Goal: Information Seeking & Learning: Understand process/instructions

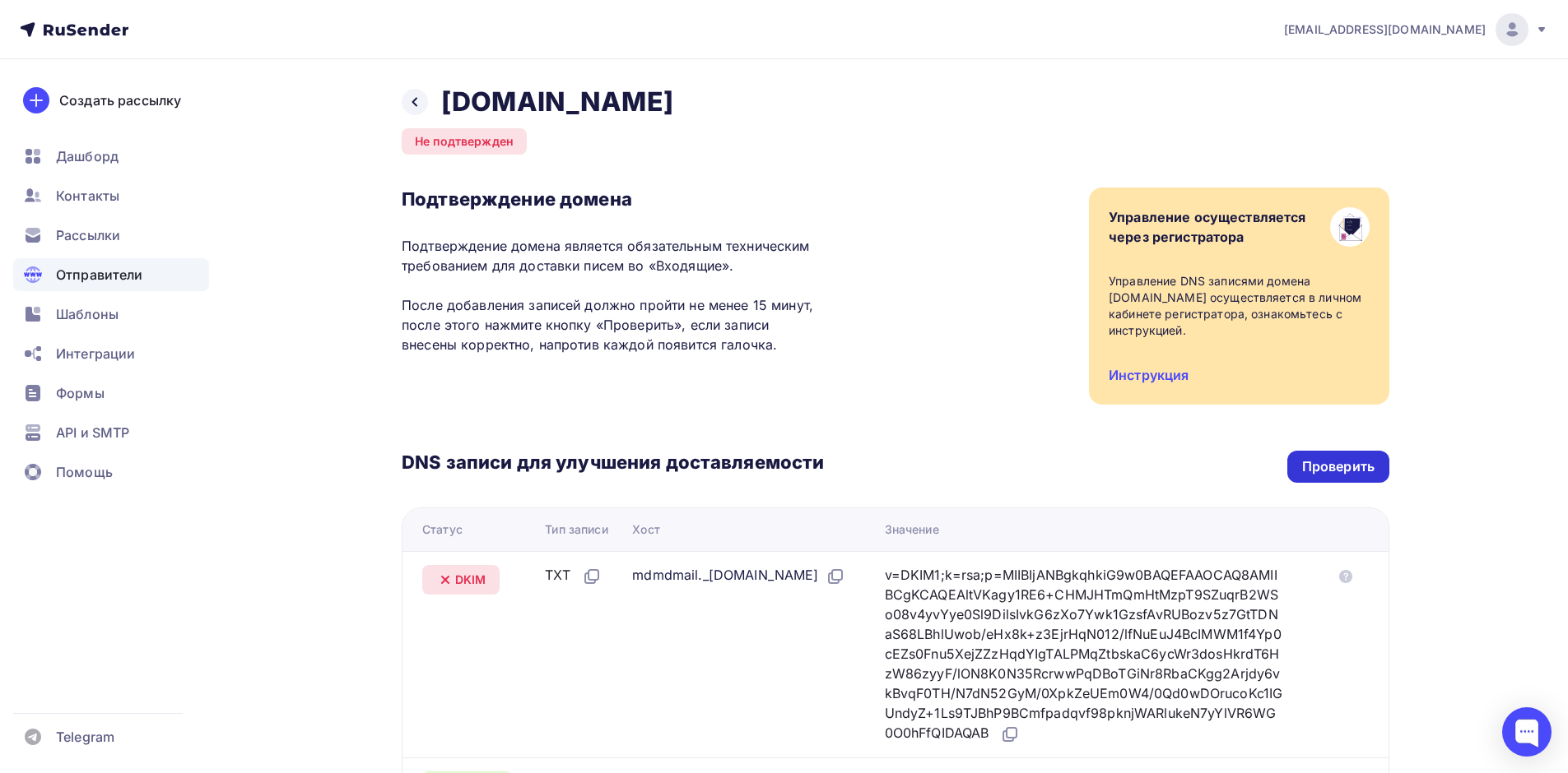
click at [1305, 474] on div "Проверить" at bounding box center [1337, 467] width 73 height 19
click at [414, 106] on icon at bounding box center [414, 102] width 13 height 13
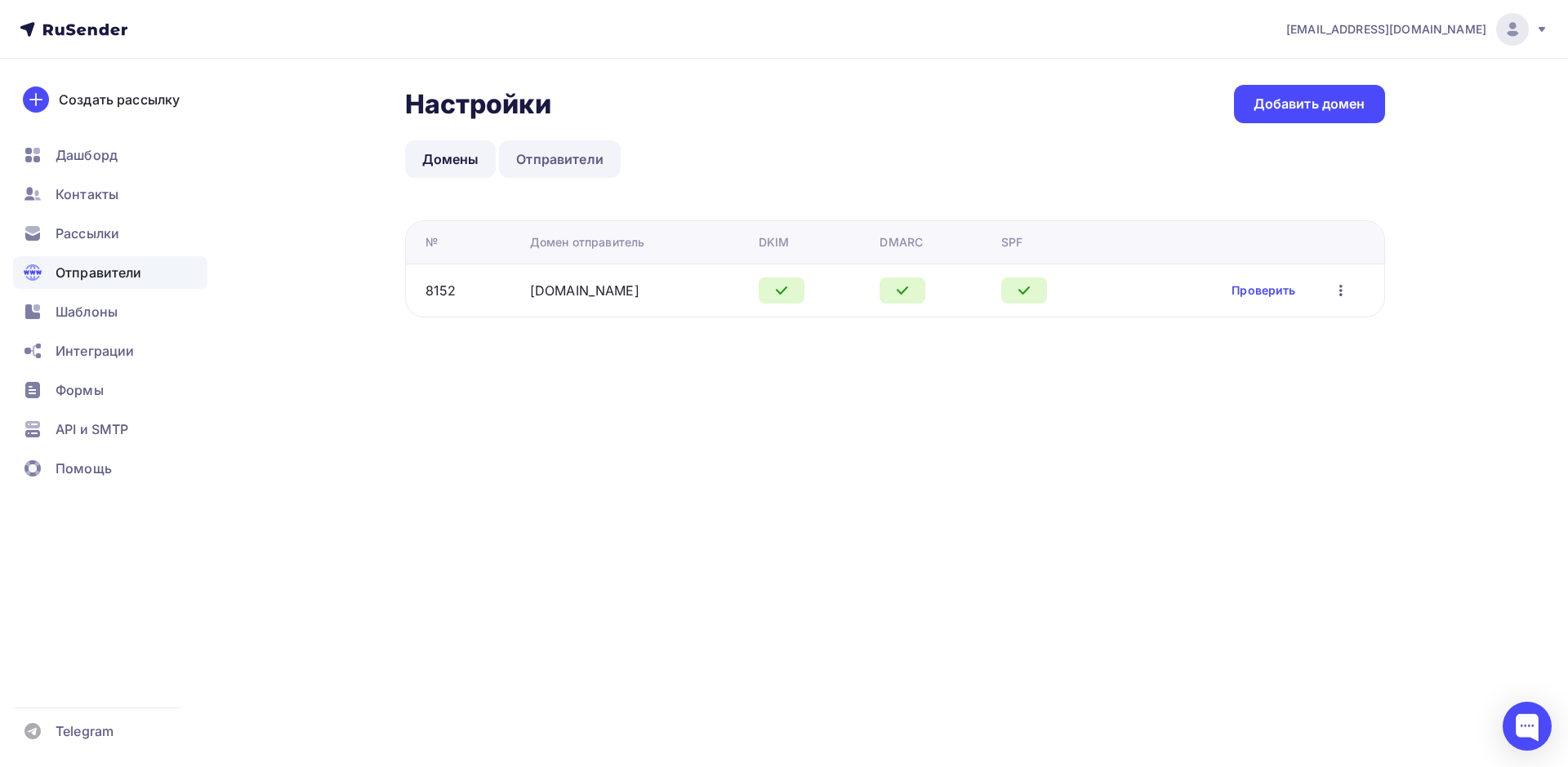
click at [543, 161] on link "Отправители" at bounding box center [560, 159] width 121 height 37
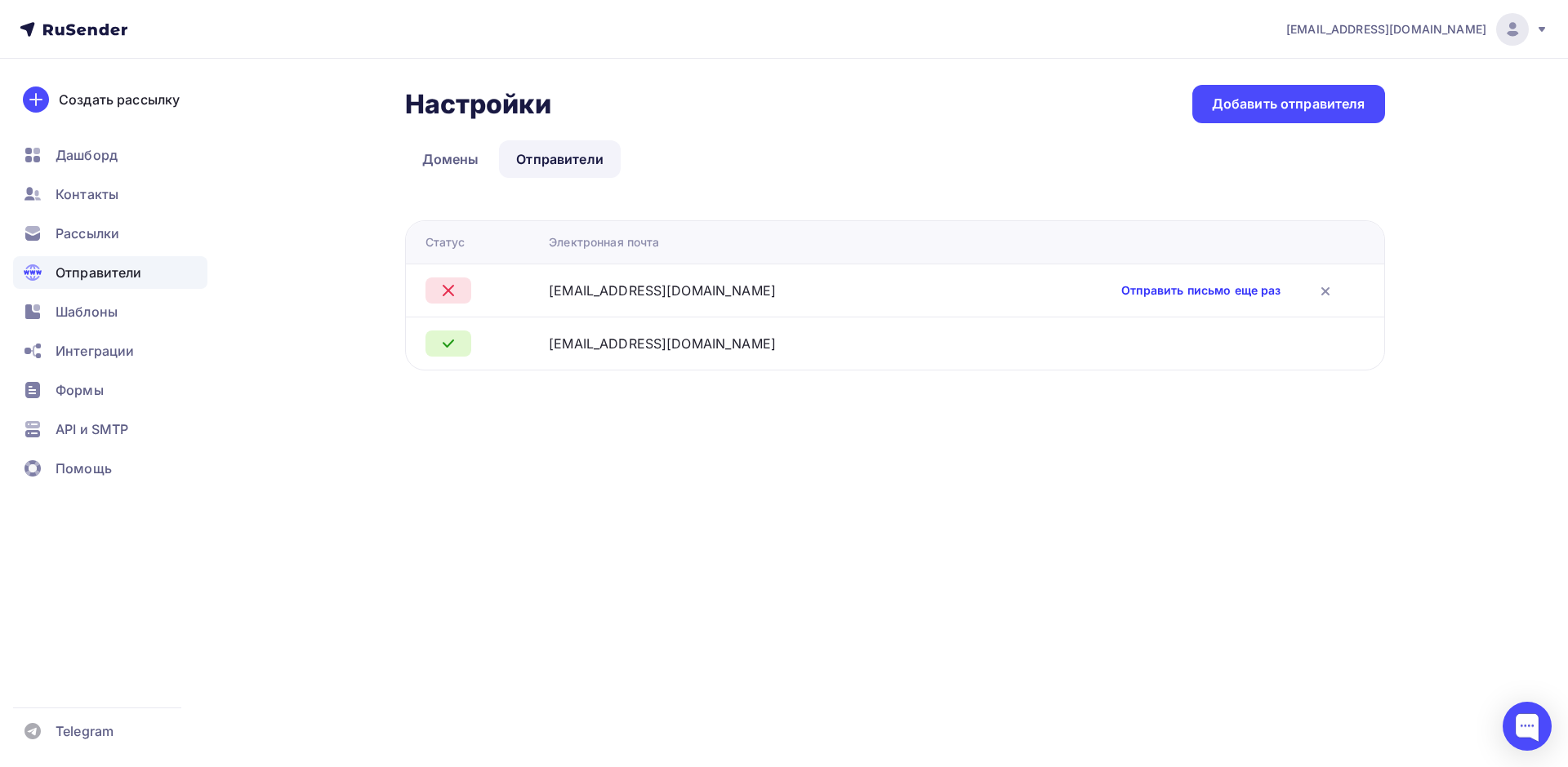
click at [1154, 292] on link "Отправить письмо еще раз" at bounding box center [1201, 290] width 159 height 16
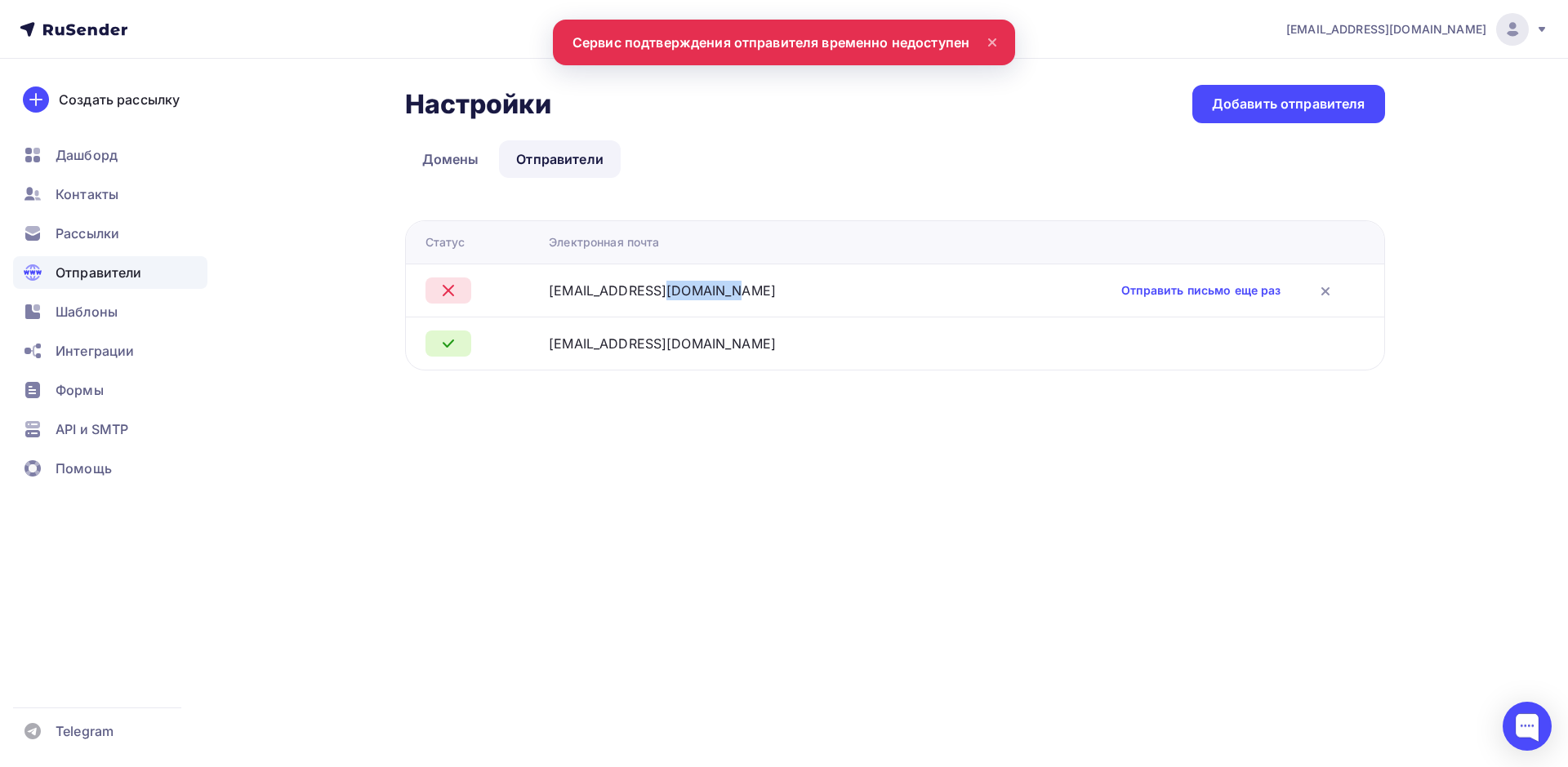
drag, startPoint x: 571, startPoint y: 294, endPoint x: 733, endPoint y: 294, distance: 162.0
click at [733, 294] on div "info@ai-novation.ru" at bounding box center [746, 291] width 395 height 20
click at [1121, 289] on link "Отправить письмо еще раз" at bounding box center [1201, 290] width 159 height 16
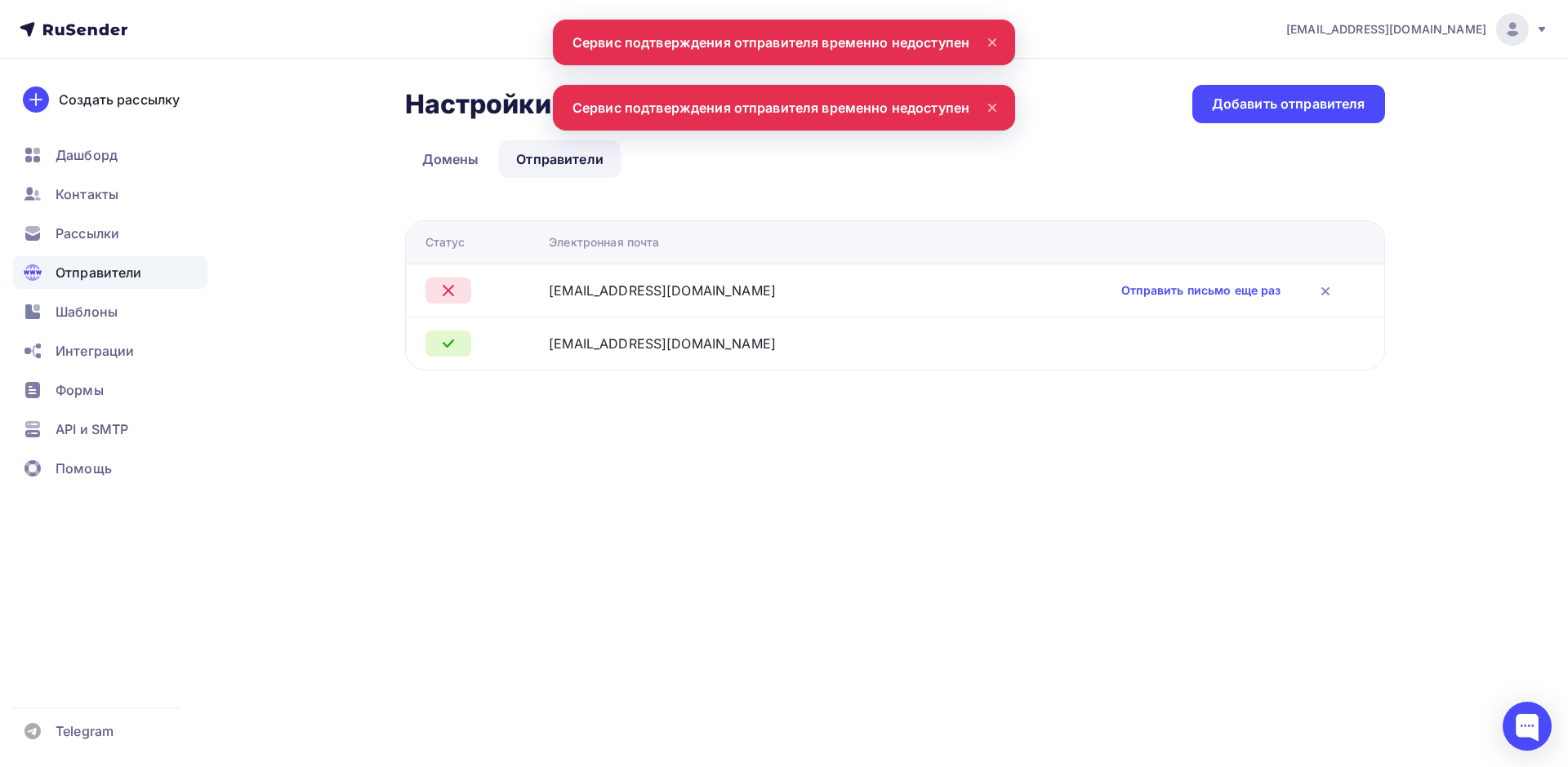
click at [991, 104] on icon at bounding box center [991, 107] width 20 height 20
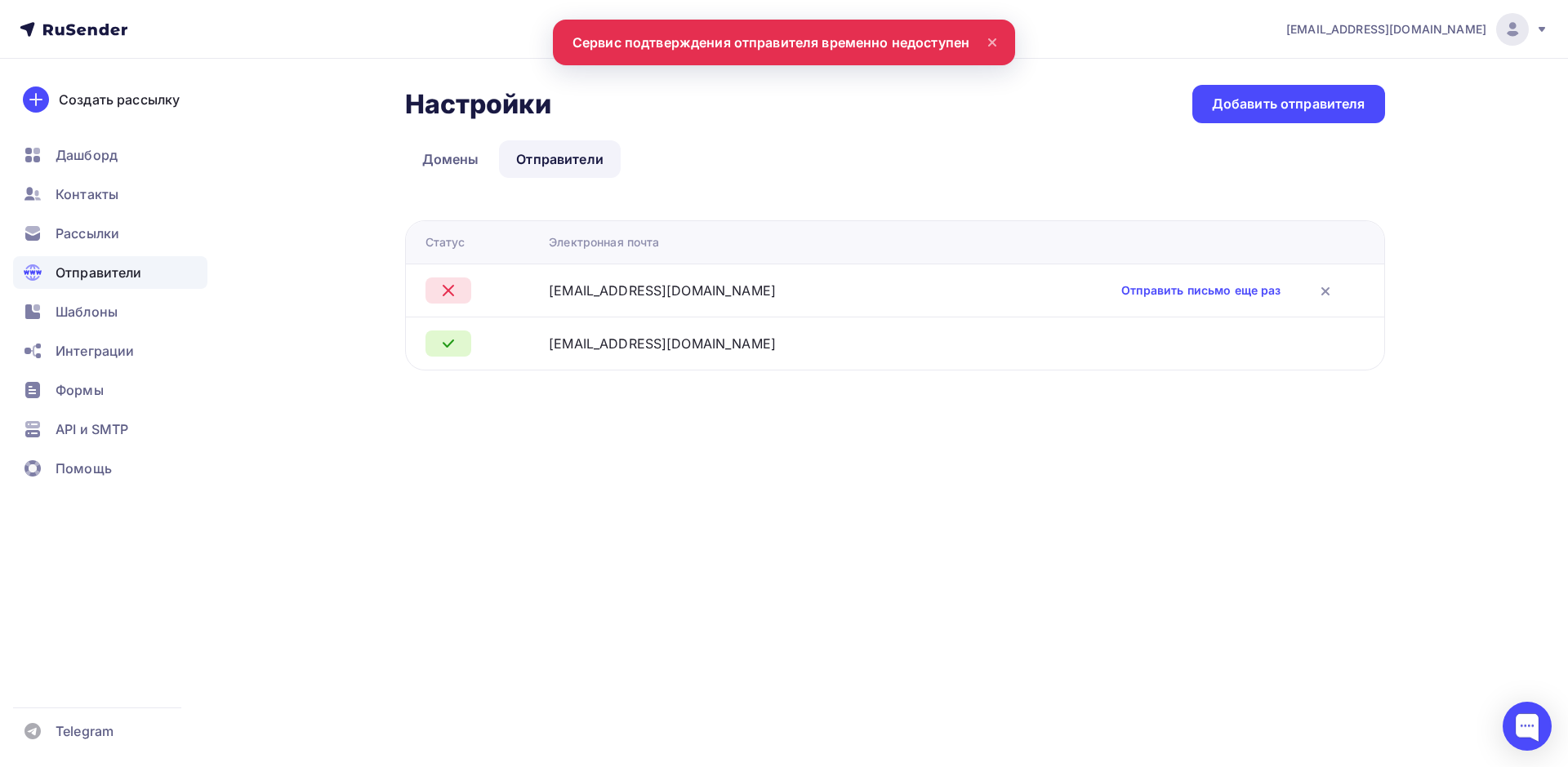
click at [984, 41] on icon at bounding box center [991, 42] width 20 height 20
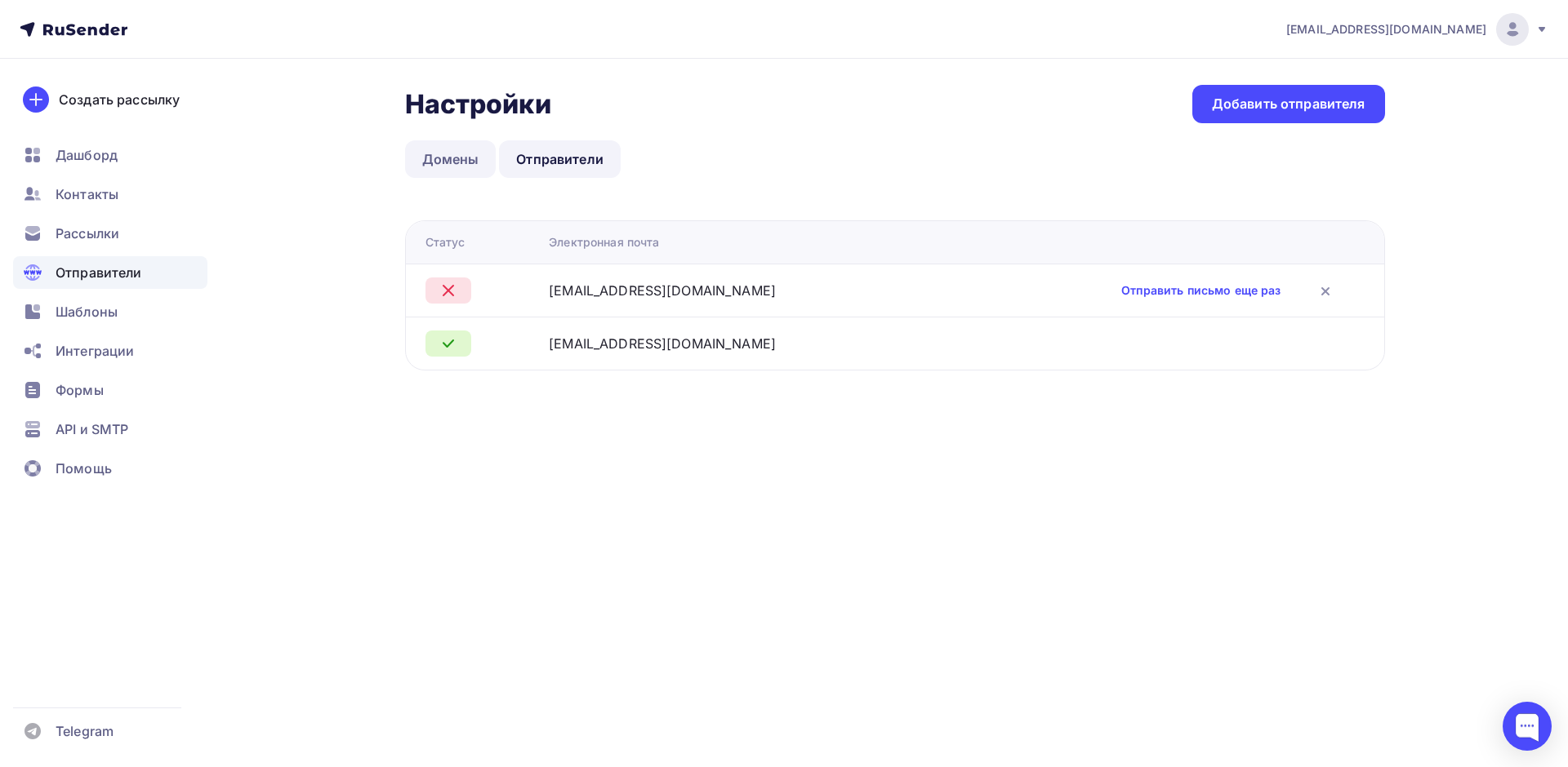
click at [455, 162] on link "Домены" at bounding box center [450, 159] width 92 height 37
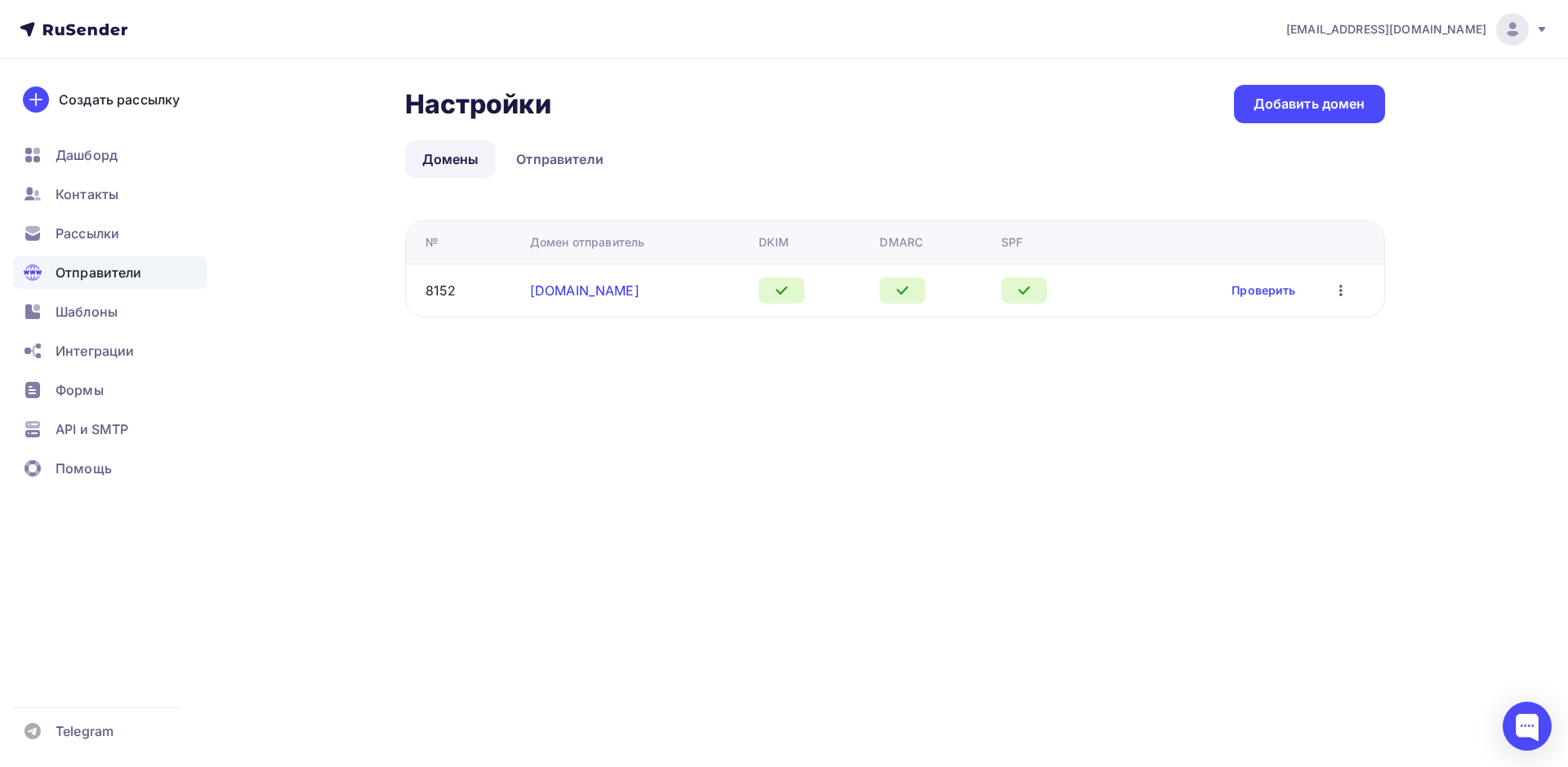
click at [554, 296] on link "ai-novation.ru" at bounding box center [584, 290] width 109 height 16
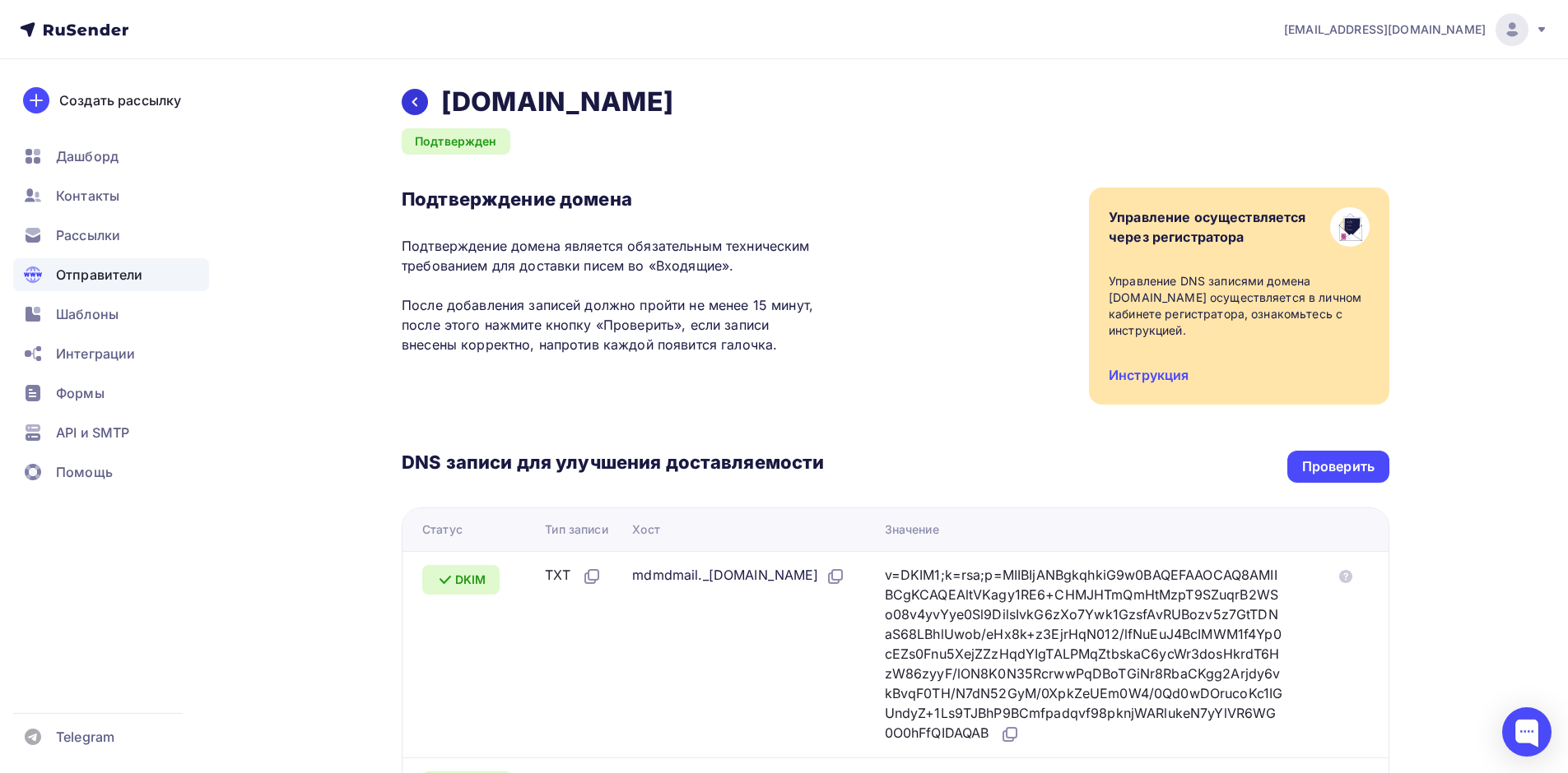
click at [417, 101] on icon at bounding box center [414, 102] width 13 height 13
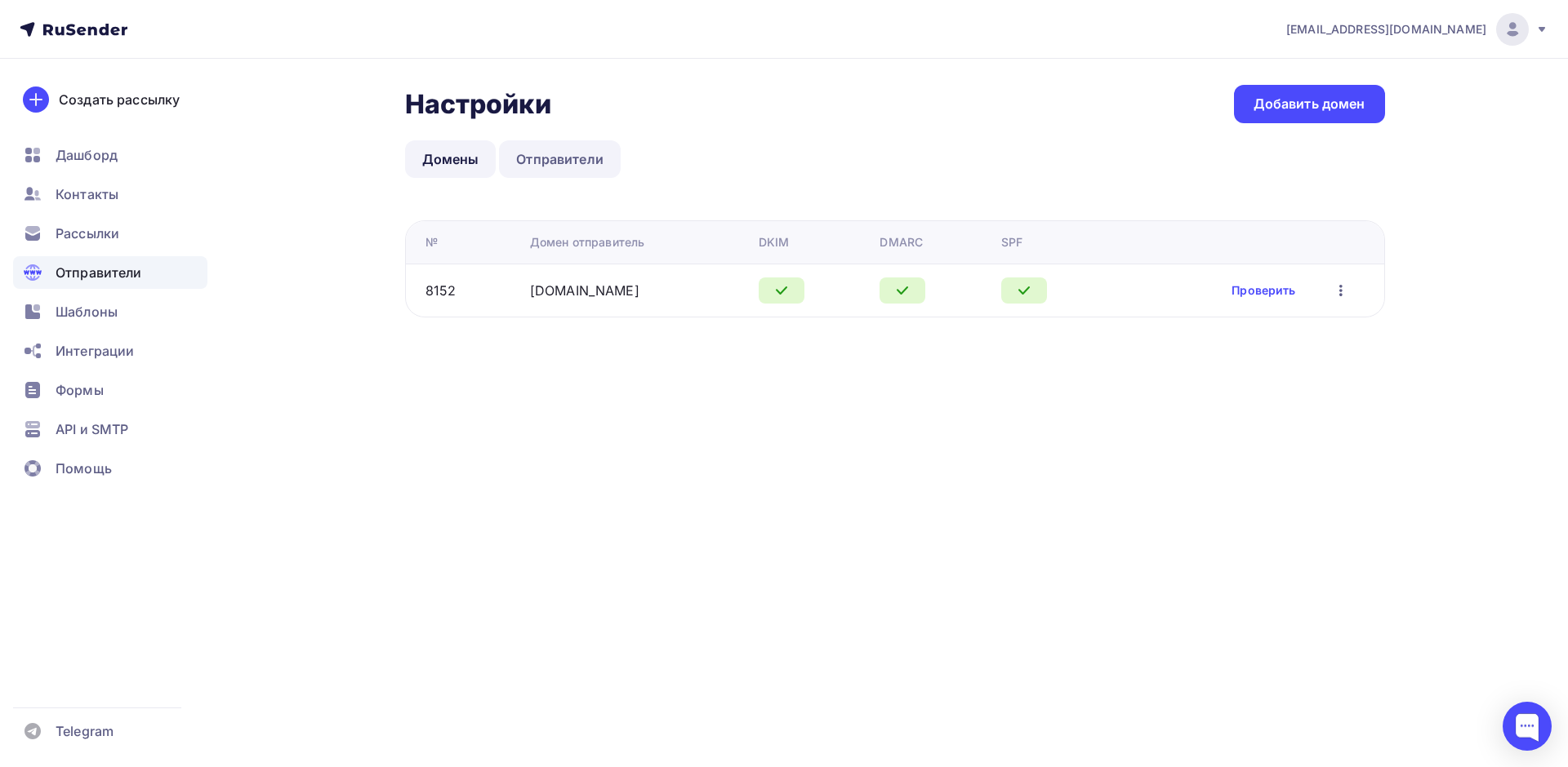
click at [556, 154] on link "Отправители" at bounding box center [560, 159] width 121 height 37
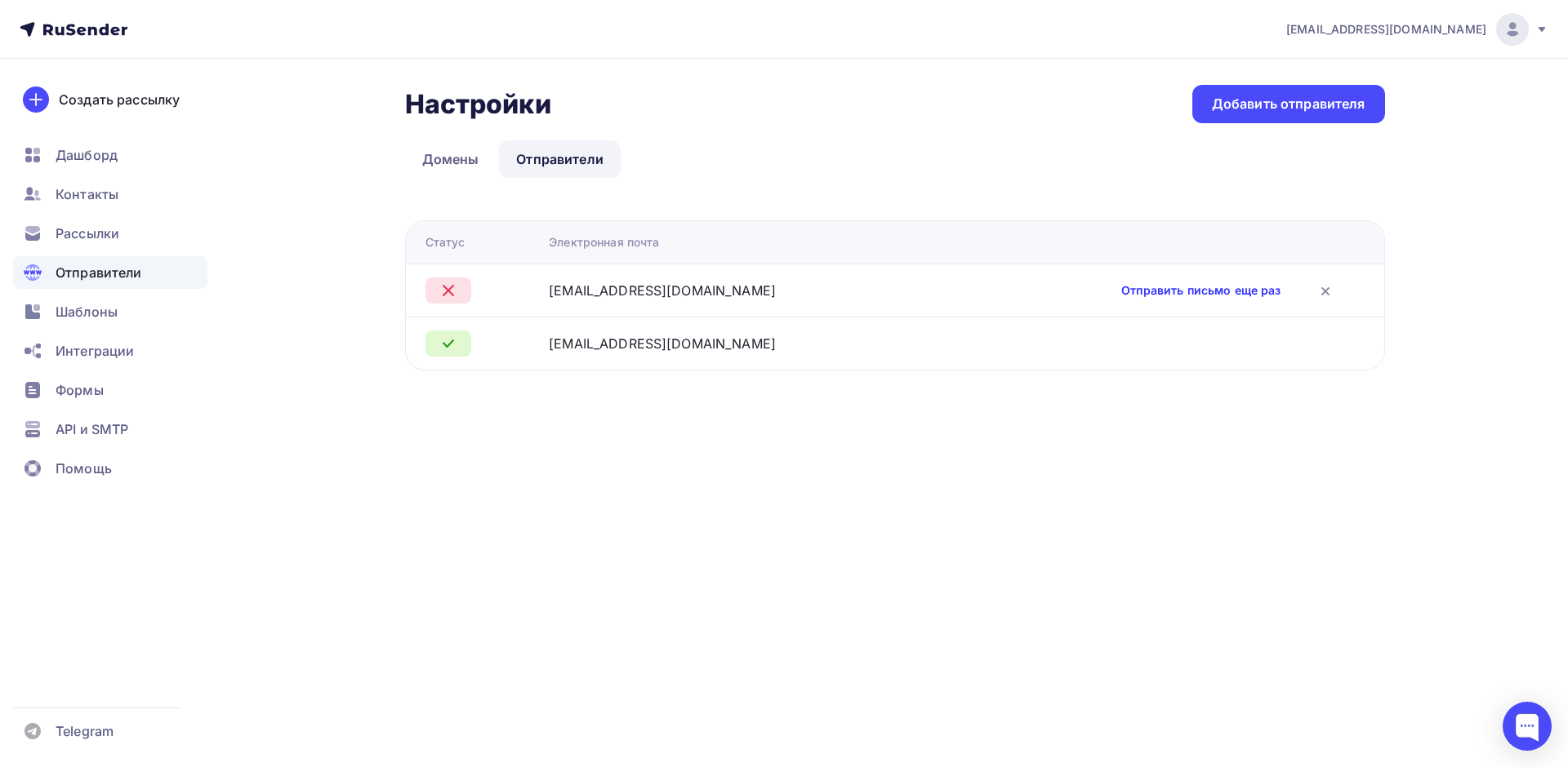
click at [1159, 291] on link "Отправить письмо еще раз" at bounding box center [1201, 290] width 159 height 16
drag, startPoint x: 565, startPoint y: 291, endPoint x: 698, endPoint y: 292, distance: 133.0
click at [695, 291] on div "info@ai-novation.ru" at bounding box center [746, 291] width 395 height 20
click at [730, 301] on td "info@ai-novation.ru" at bounding box center [746, 290] width 408 height 53
click at [1143, 299] on div "Отправить письмо еще раз" at bounding box center [1236, 291] width 230 height 21
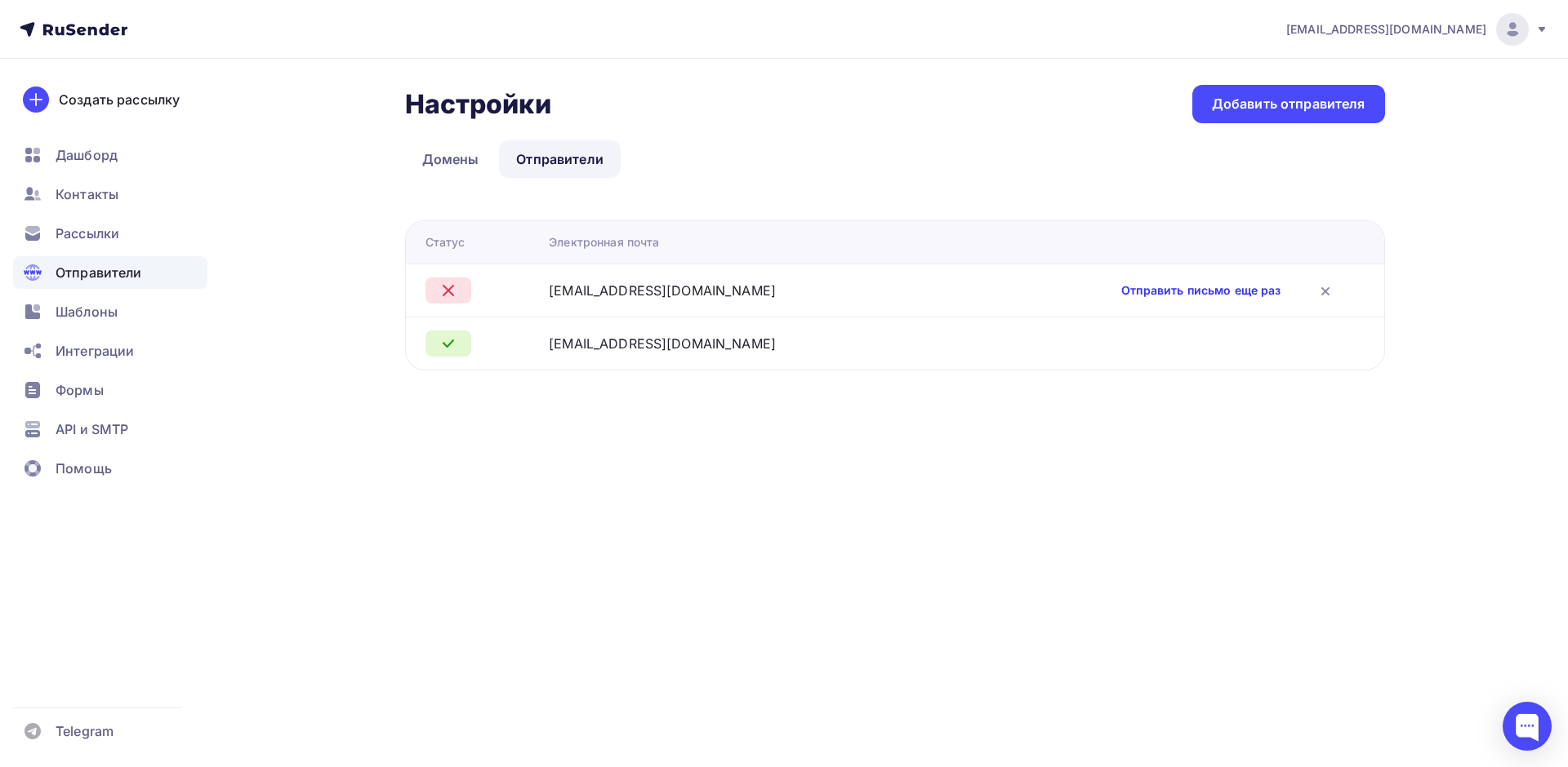
click at [1144, 295] on link "Отправить письмо еще раз" at bounding box center [1201, 290] width 159 height 16
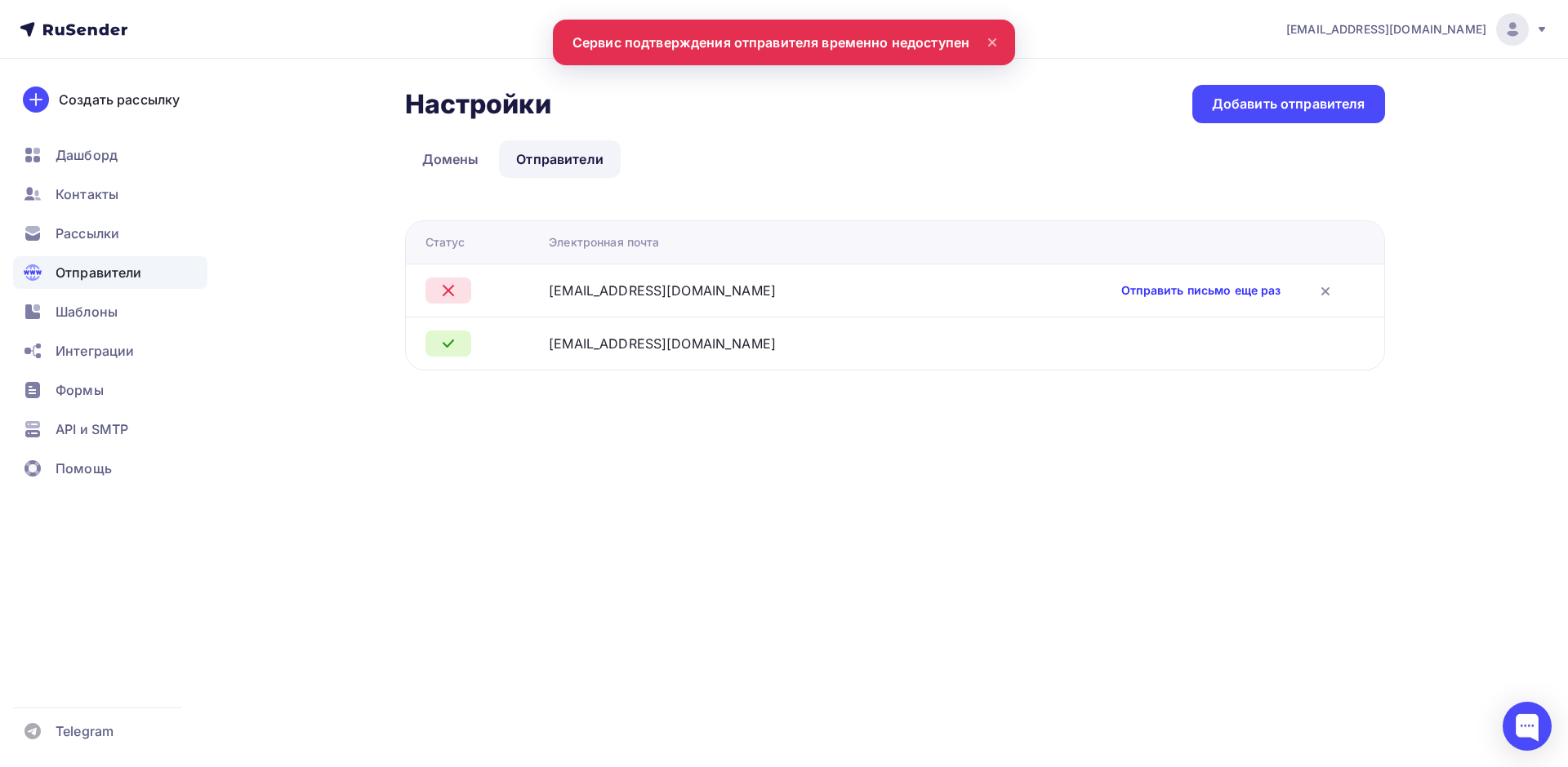
click at [1151, 282] on link "Отправить письмо еще раз" at bounding box center [1201, 290] width 159 height 16
click at [1156, 290] on link "Отправить письмо еще раз" at bounding box center [1201, 290] width 159 height 16
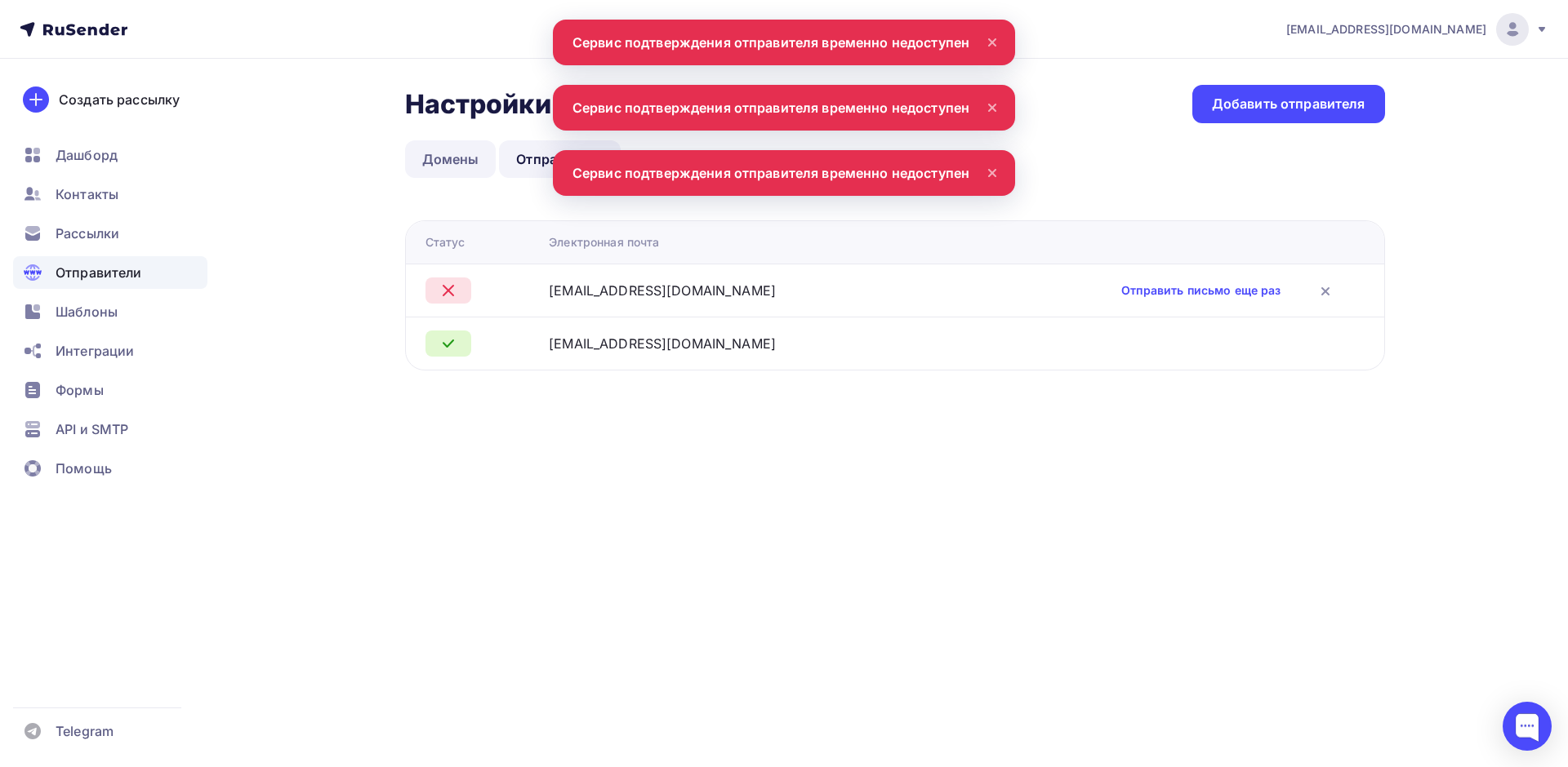
click at [463, 152] on link "Домены" at bounding box center [450, 159] width 92 height 37
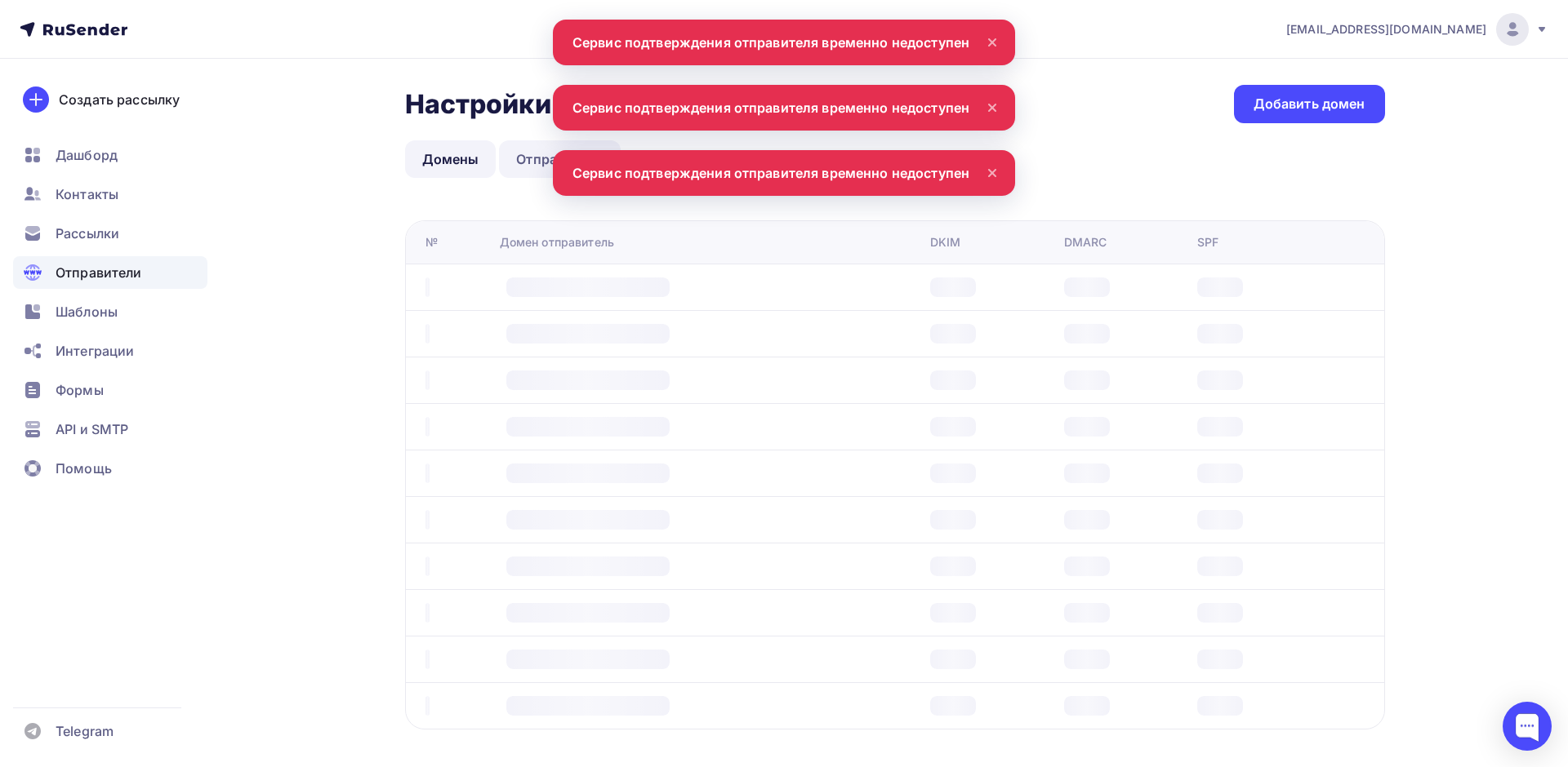
click at [521, 150] on link "Отправители" at bounding box center [560, 159] width 121 height 37
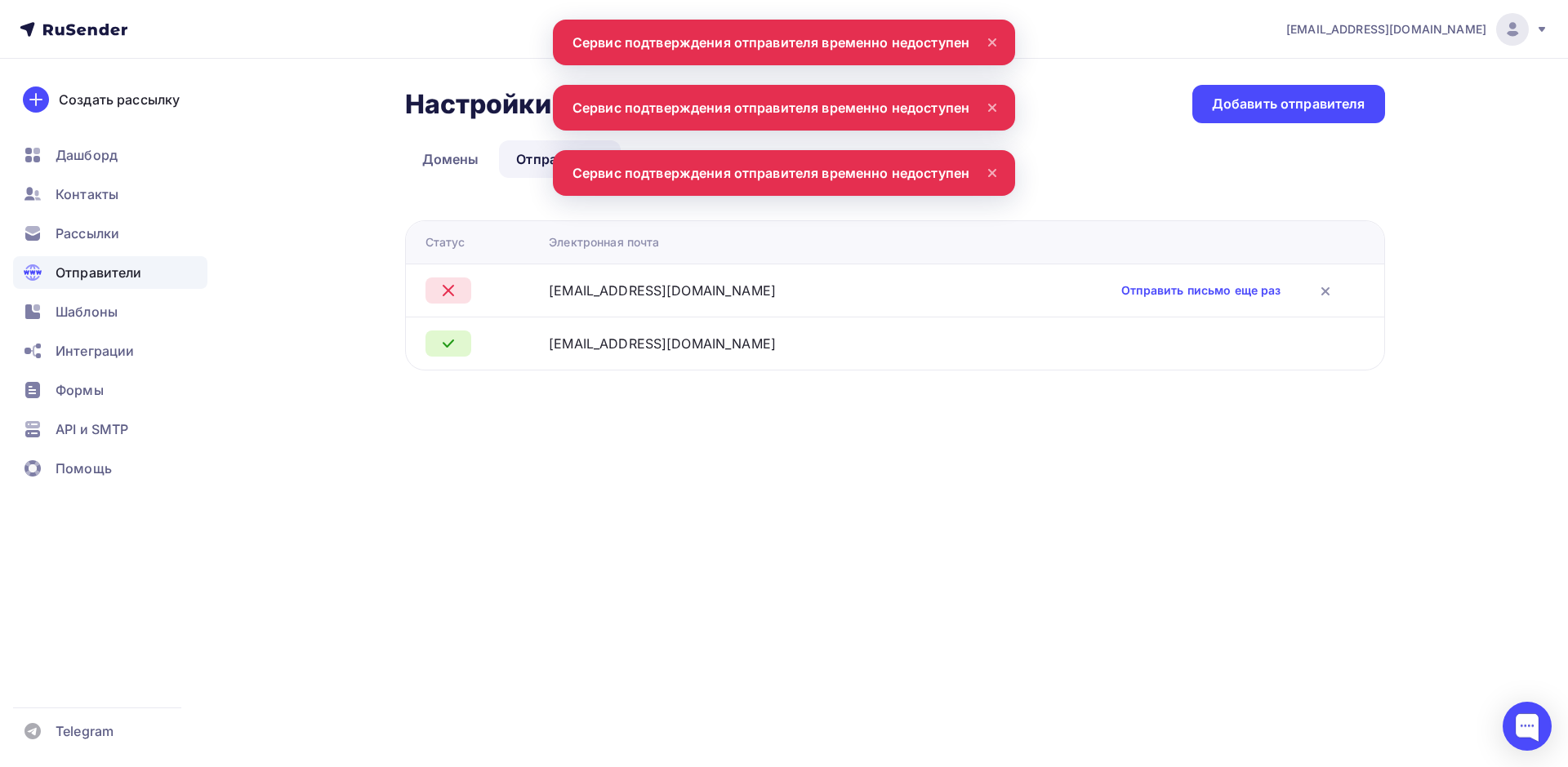
click at [588, 294] on div "info@ai-novation.ru" at bounding box center [662, 291] width 227 height 20
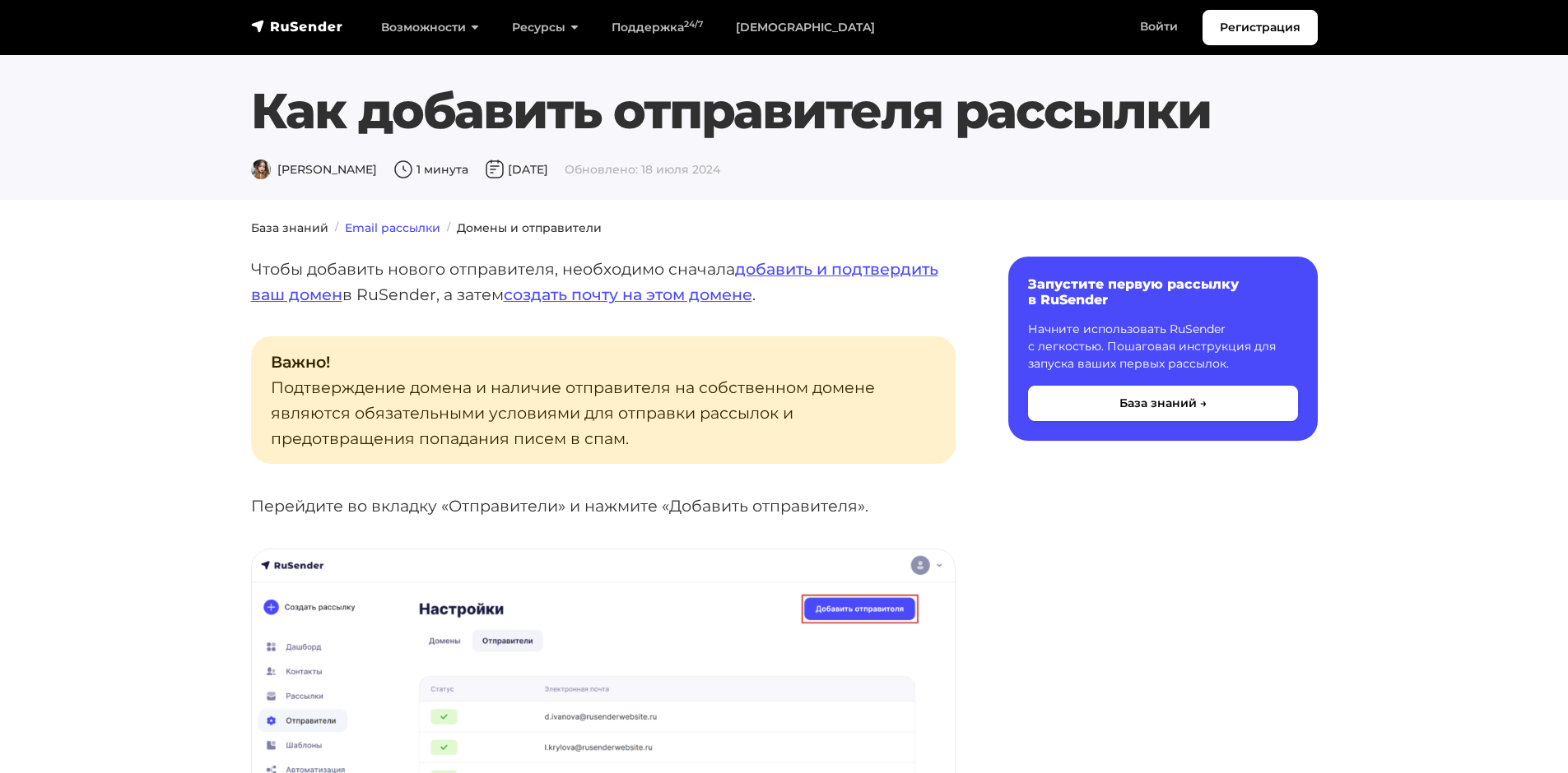
click at [413, 225] on link "Email рассылки" at bounding box center [392, 228] width 95 height 15
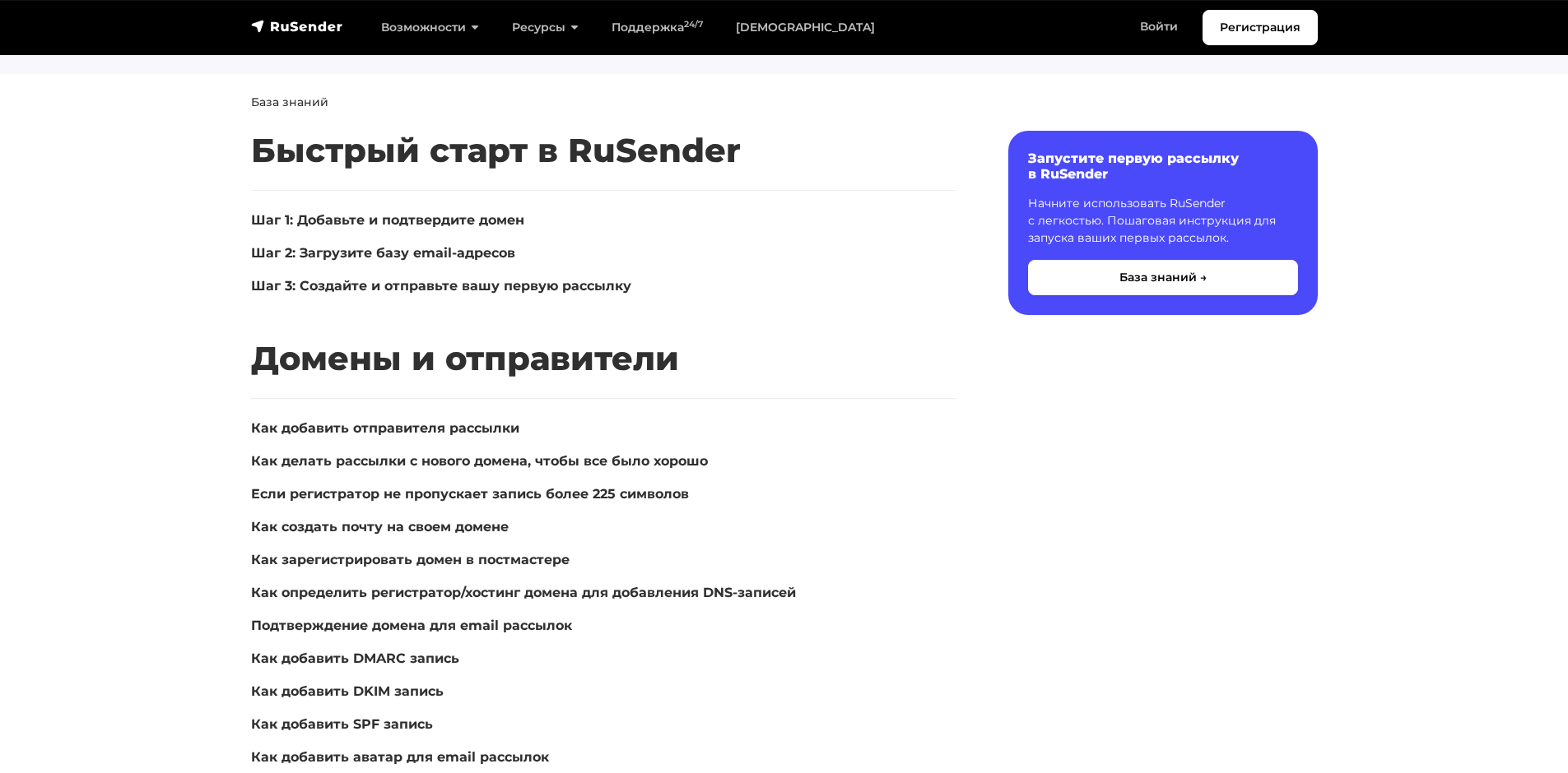
scroll to position [82, 0]
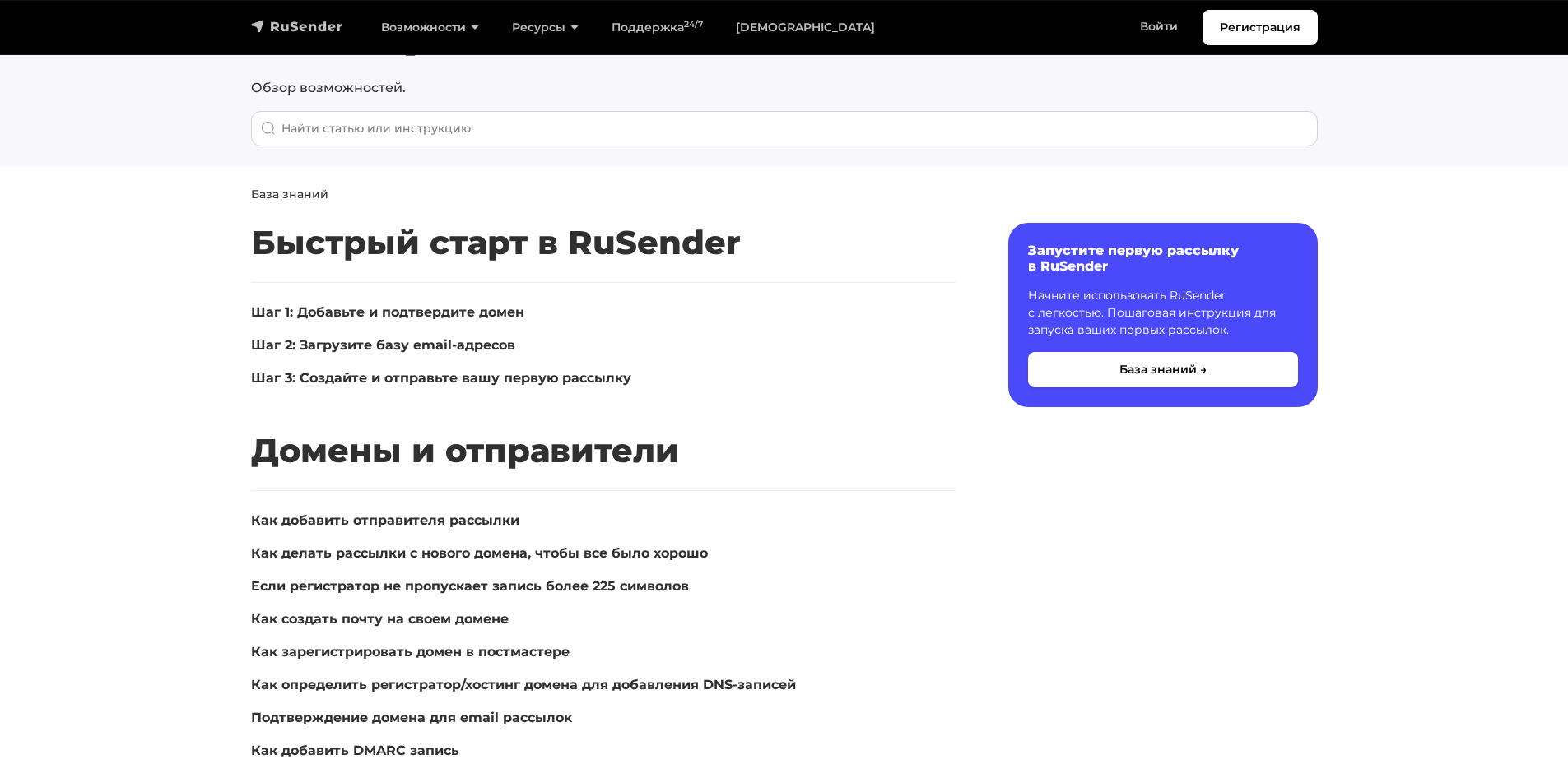
click at [318, 22] on img "navbar" at bounding box center [298, 25] width 92 height 16
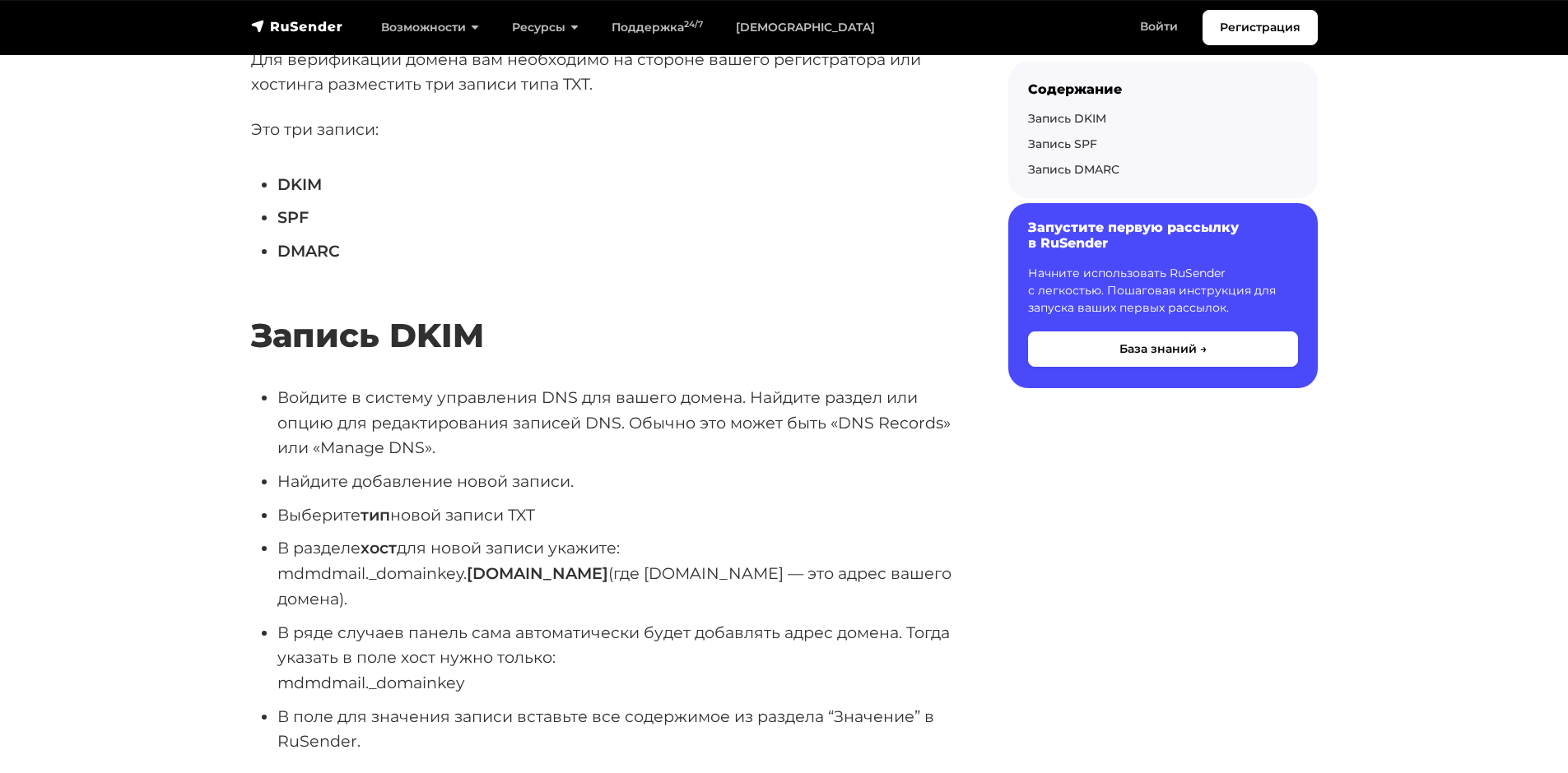
scroll to position [905, 0]
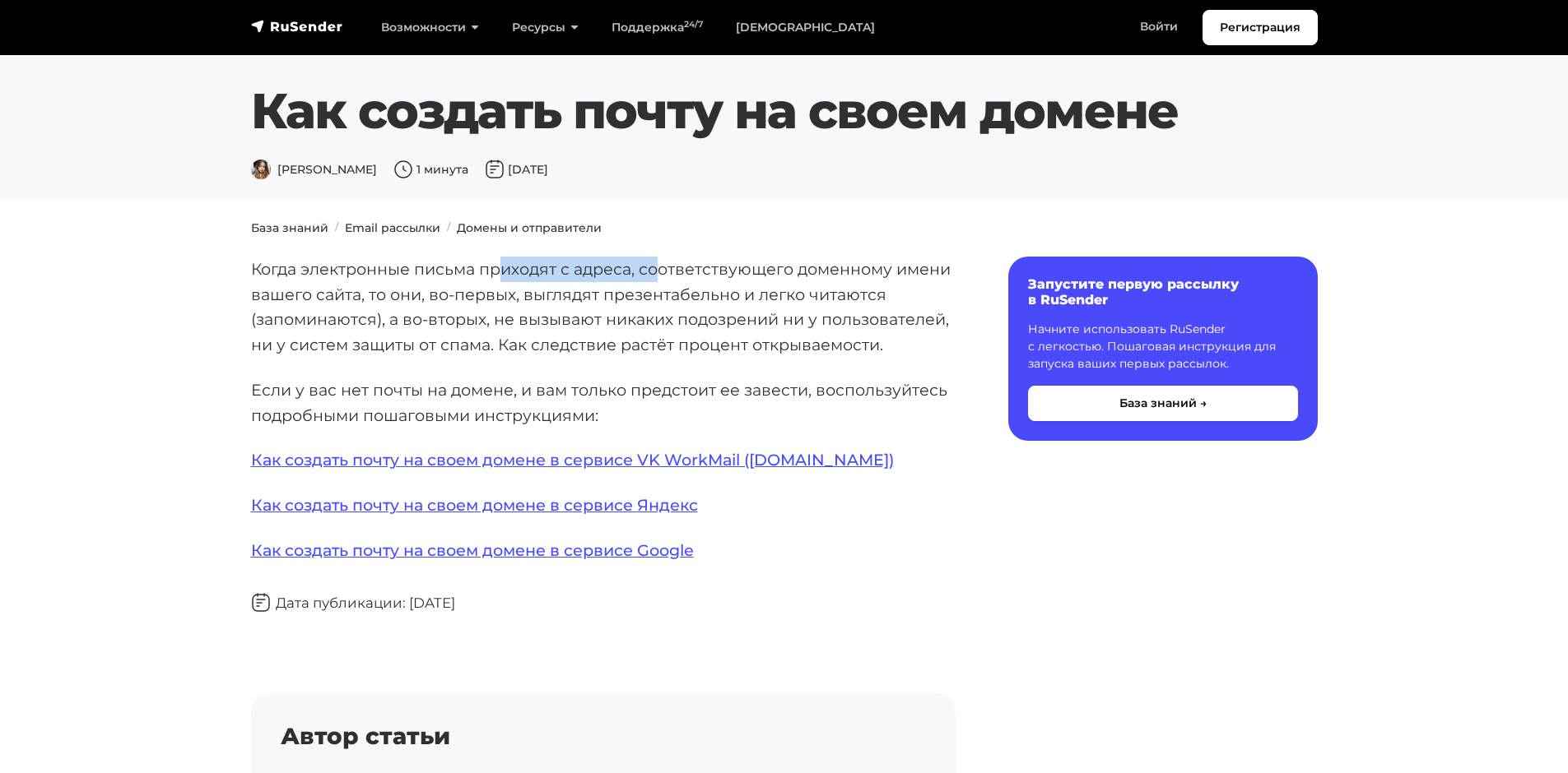
drag, startPoint x: 505, startPoint y: 270, endPoint x: 665, endPoint y: 266, distance: 160.0
click at [662, 266] on p "Когда электронные письма приходят с адреса, соответствующего доменному имени ва…" at bounding box center [604, 307] width 704 height 101
click at [731, 273] on p "Когда электронные письма приходят с адреса, соответствующего доменному имени ва…" at bounding box center [604, 307] width 704 height 101
drag, startPoint x: 408, startPoint y: 288, endPoint x: 493, endPoint y: 292, distance: 85.1
click at [493, 292] on p "Когда электронные письма приходят с адреса, соответствующего доменному имени ва…" at bounding box center [604, 307] width 704 height 101
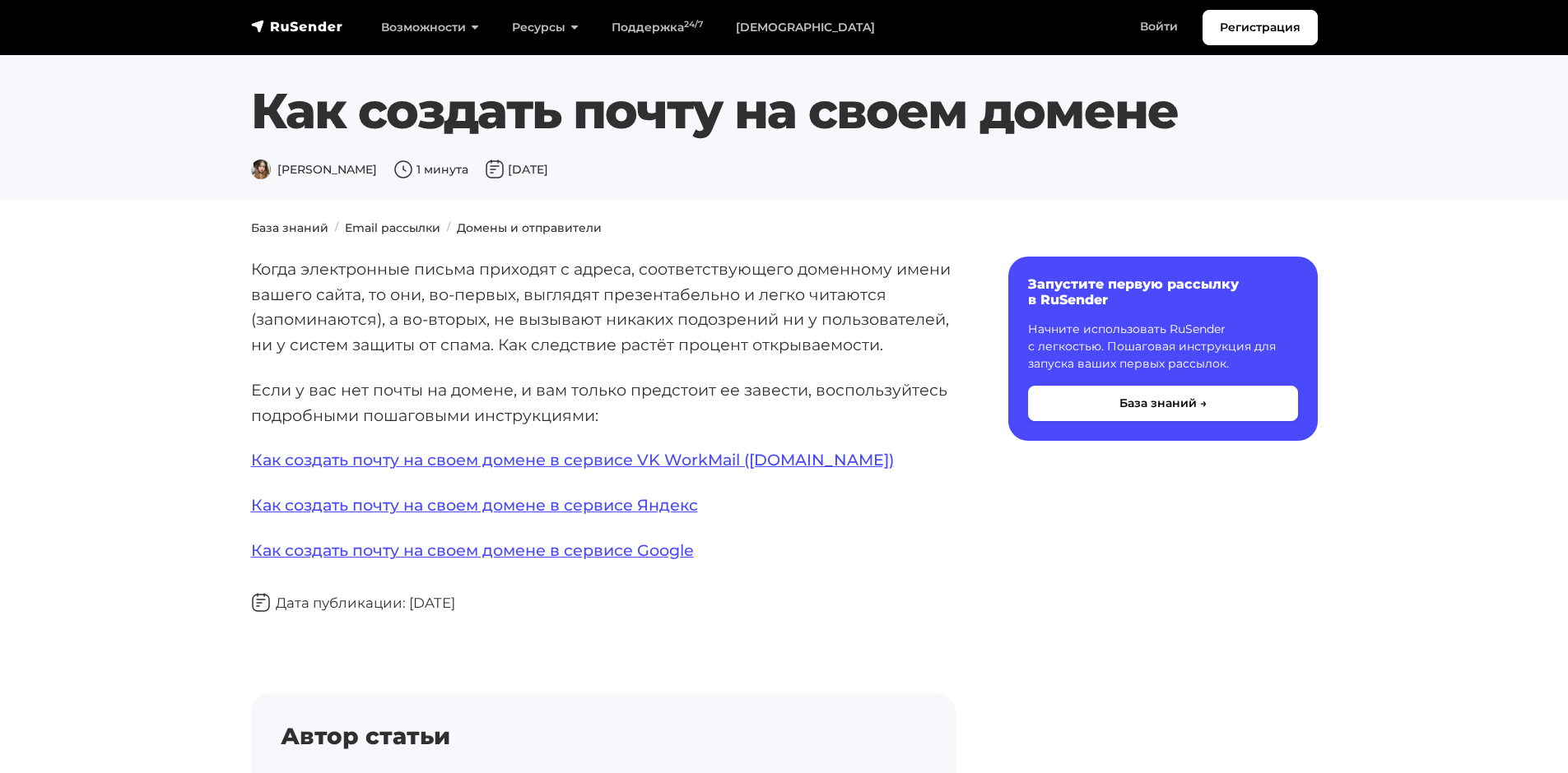
click at [581, 293] on p "Когда электронные письма приходят с адреса, соответствующего доменному имени ва…" at bounding box center [604, 307] width 704 height 101
drag, startPoint x: 368, startPoint y: 313, endPoint x: 414, endPoint y: 316, distance: 46.1
click at [414, 316] on p "Когда электронные письма приходят с адреса, соответствующего доменному имени ва…" at bounding box center [604, 307] width 704 height 101
click at [555, 324] on p "Когда электронные письма приходят с адреса, соответствующего доменному имени ва…" at bounding box center [604, 307] width 704 height 101
click at [601, 352] on p "Когда электронные письма приходят с адреса, соответствующего доменному имени ва…" at bounding box center [604, 307] width 704 height 101
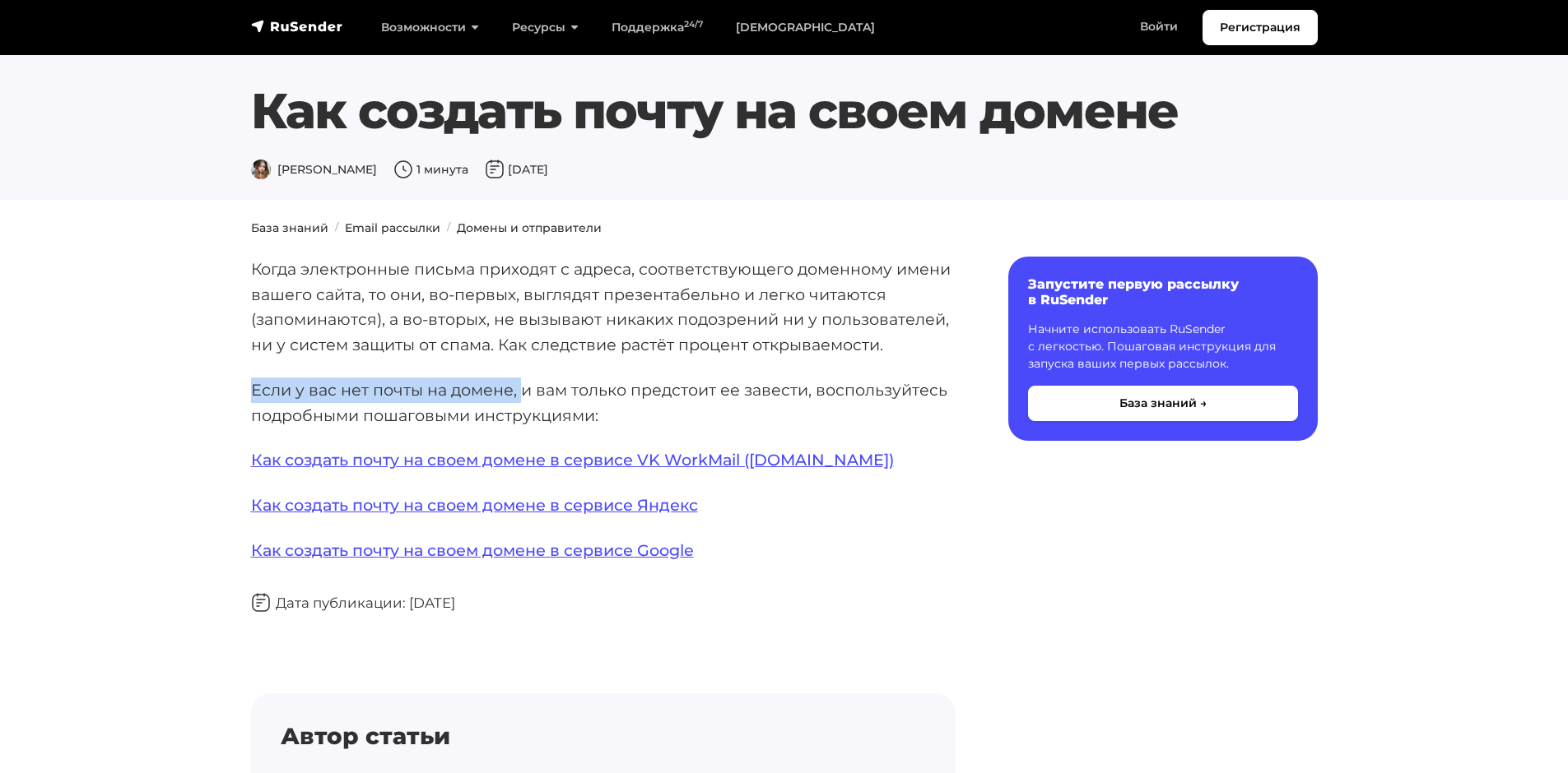
drag, startPoint x: 251, startPoint y: 386, endPoint x: 525, endPoint y: 390, distance: 274.0
click at [525, 390] on p "Если у вас нет почты на домене, и вам только предстоит ее завести, воспользуйте…" at bounding box center [604, 402] width 704 height 50
click at [609, 404] on p "Если у вас нет почты на домене, и вам только предстоит ее завести, воспользуйте…" at bounding box center [604, 402] width 704 height 50
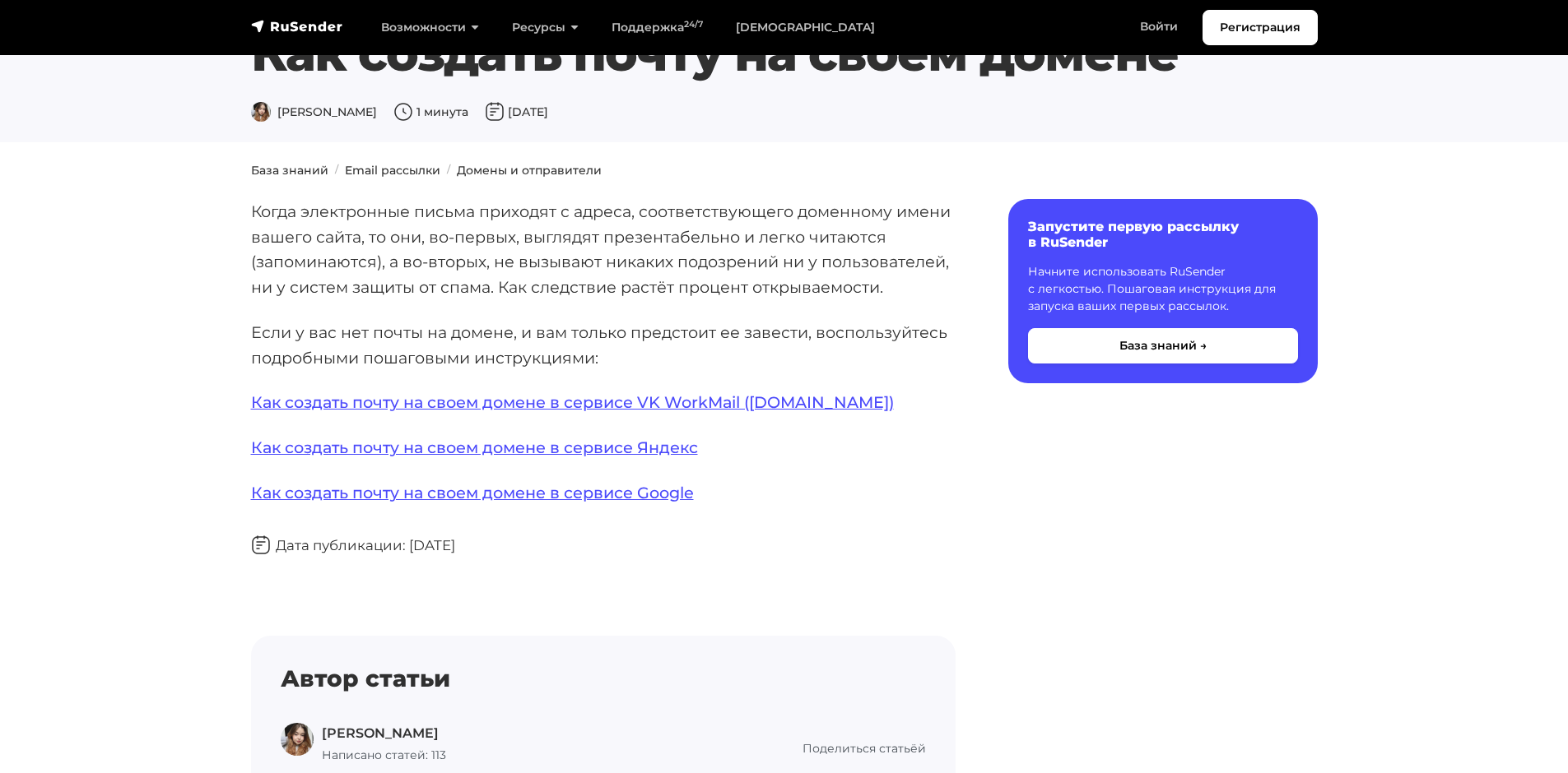
scroll to position [82, 0]
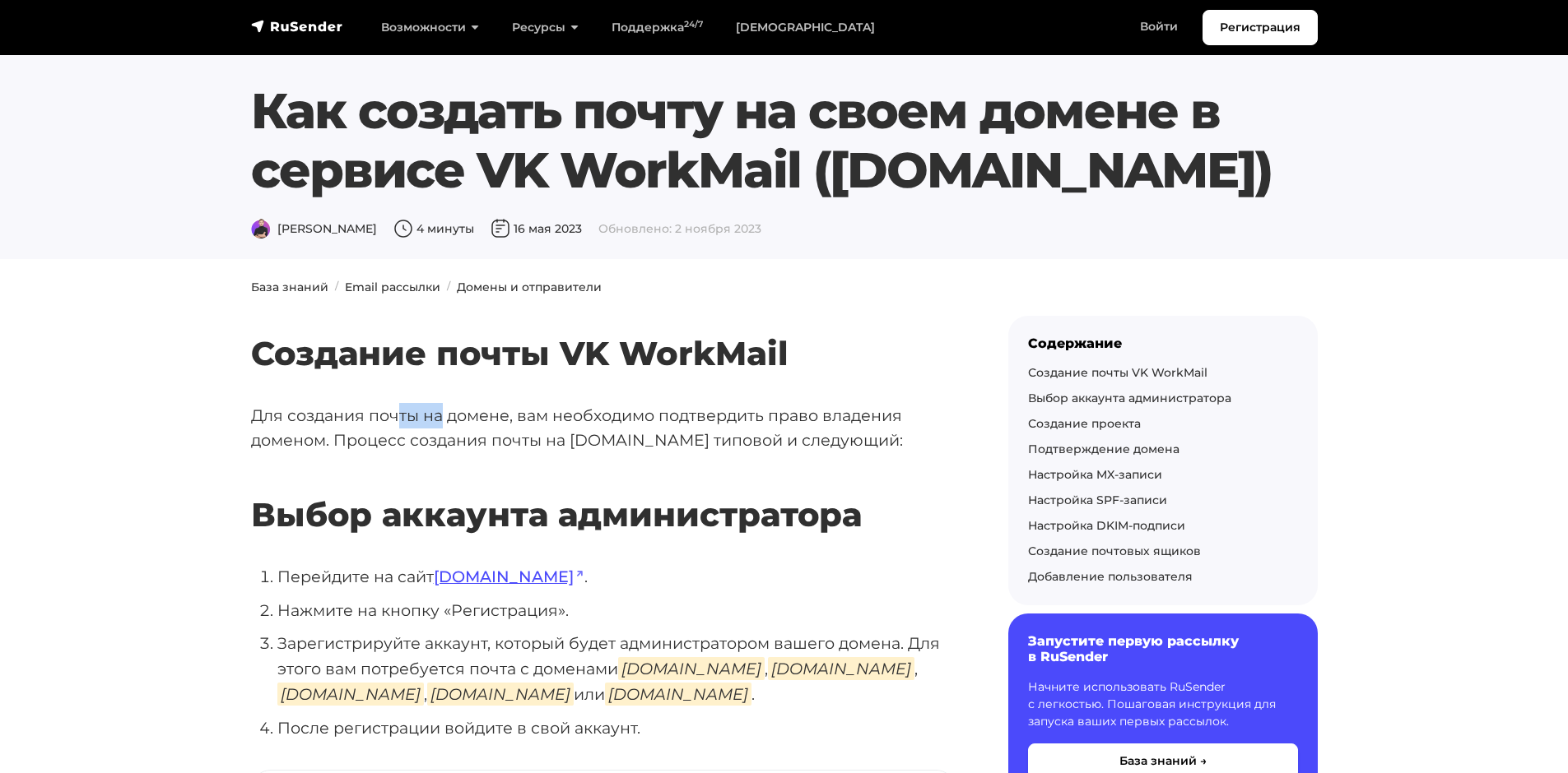
drag, startPoint x: 396, startPoint y: 416, endPoint x: 466, endPoint y: 415, distance: 70.0
click at [465, 415] on p "Для создания почты на домене, вам необходимо подтвердить право владения доменом…" at bounding box center [604, 427] width 704 height 50
click at [560, 439] on p "Для создания почты на домене, вам необходимо подтвердить право владения доменом…" at bounding box center [604, 427] width 704 height 50
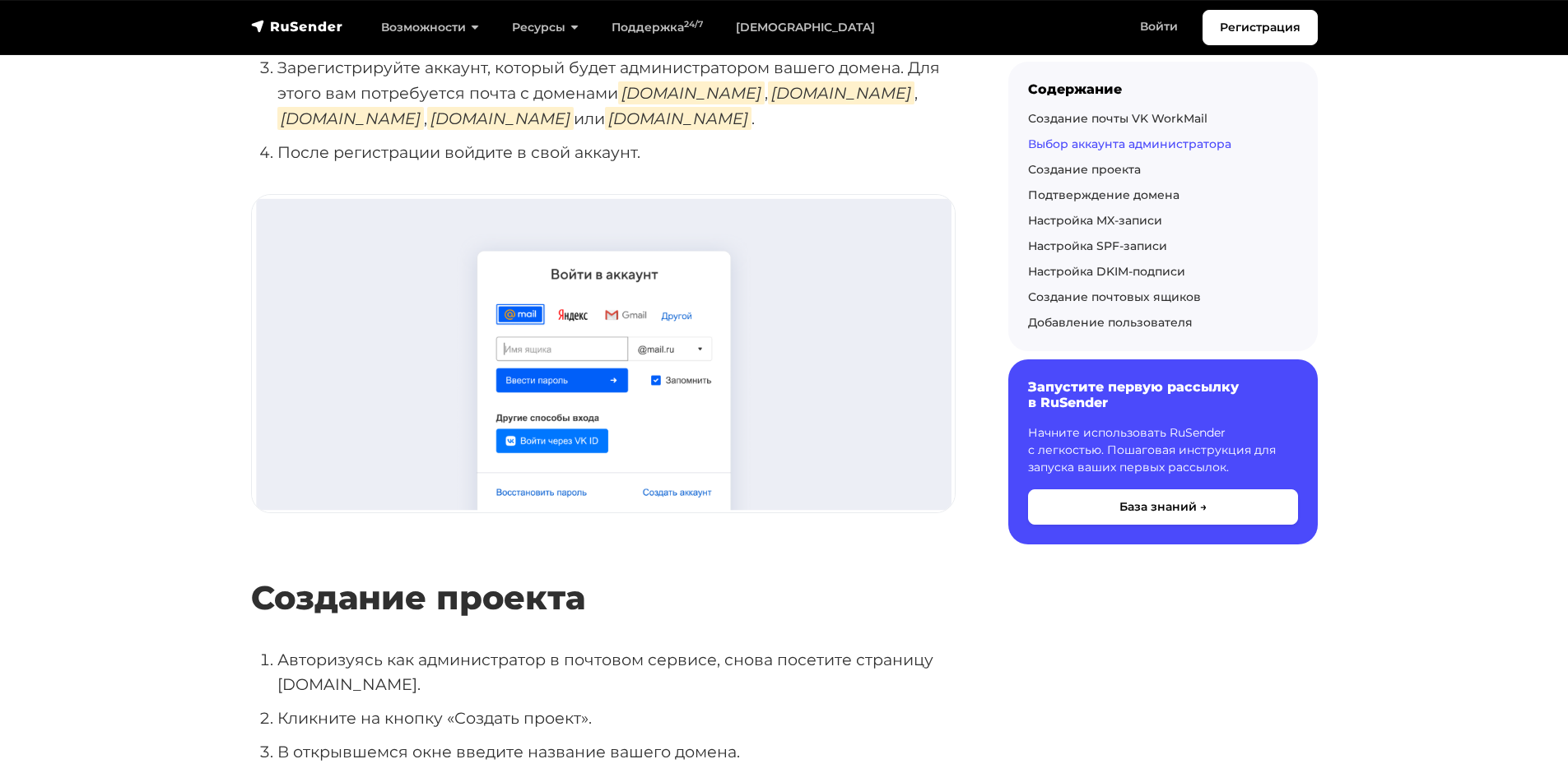
scroll to position [905, 0]
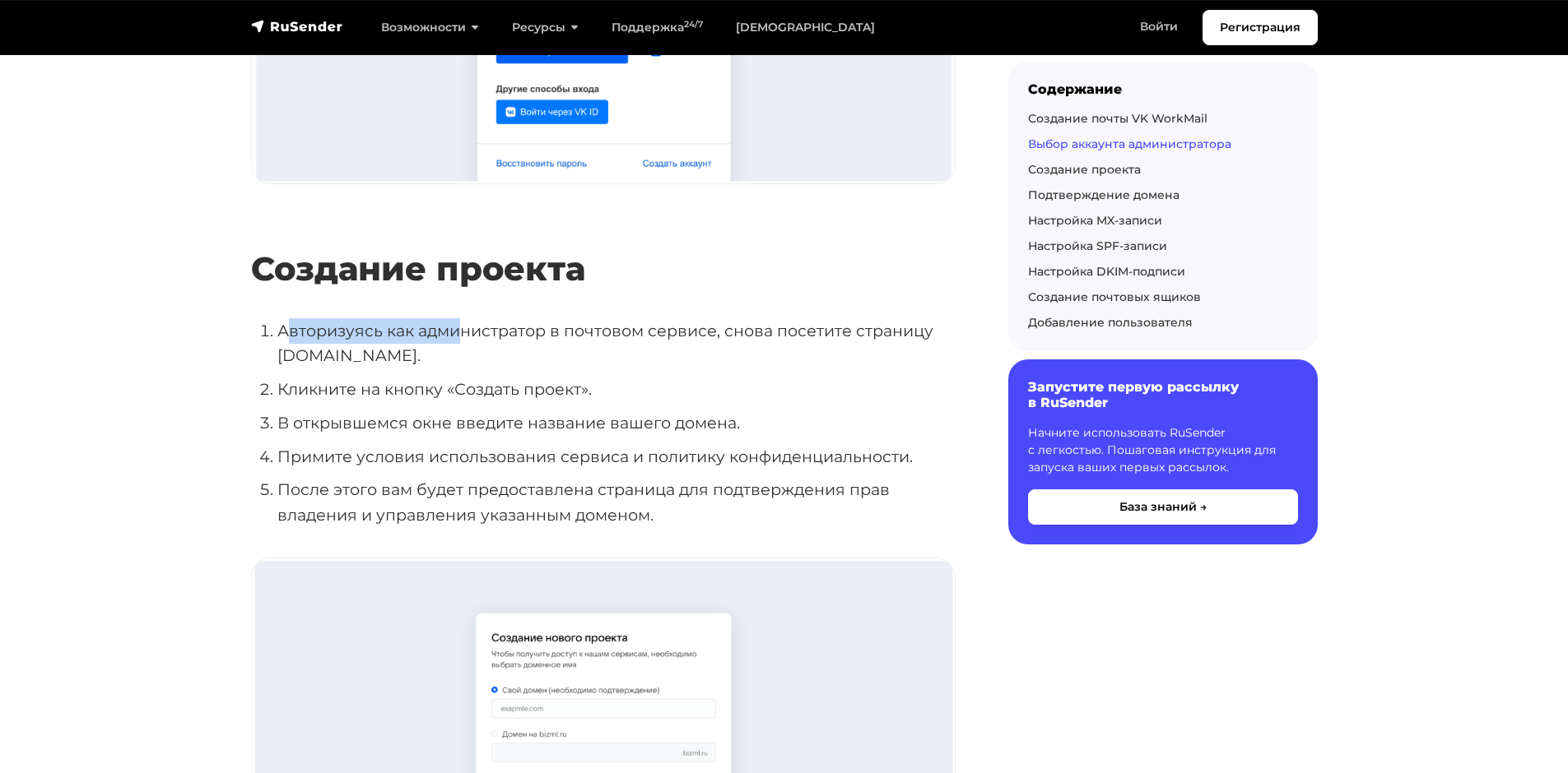
drag, startPoint x: 291, startPoint y: 330, endPoint x: 473, endPoint y: 326, distance: 182.0
click at [466, 328] on li "Авторизуясь как администратор в почтовом сервисе, снова посетите страницу biz.m…" at bounding box center [616, 343] width 678 height 50
click at [604, 336] on li "Авторизуясь как администратор в почтовом сервисе, снова посетите страницу biz.m…" at bounding box center [616, 343] width 678 height 50
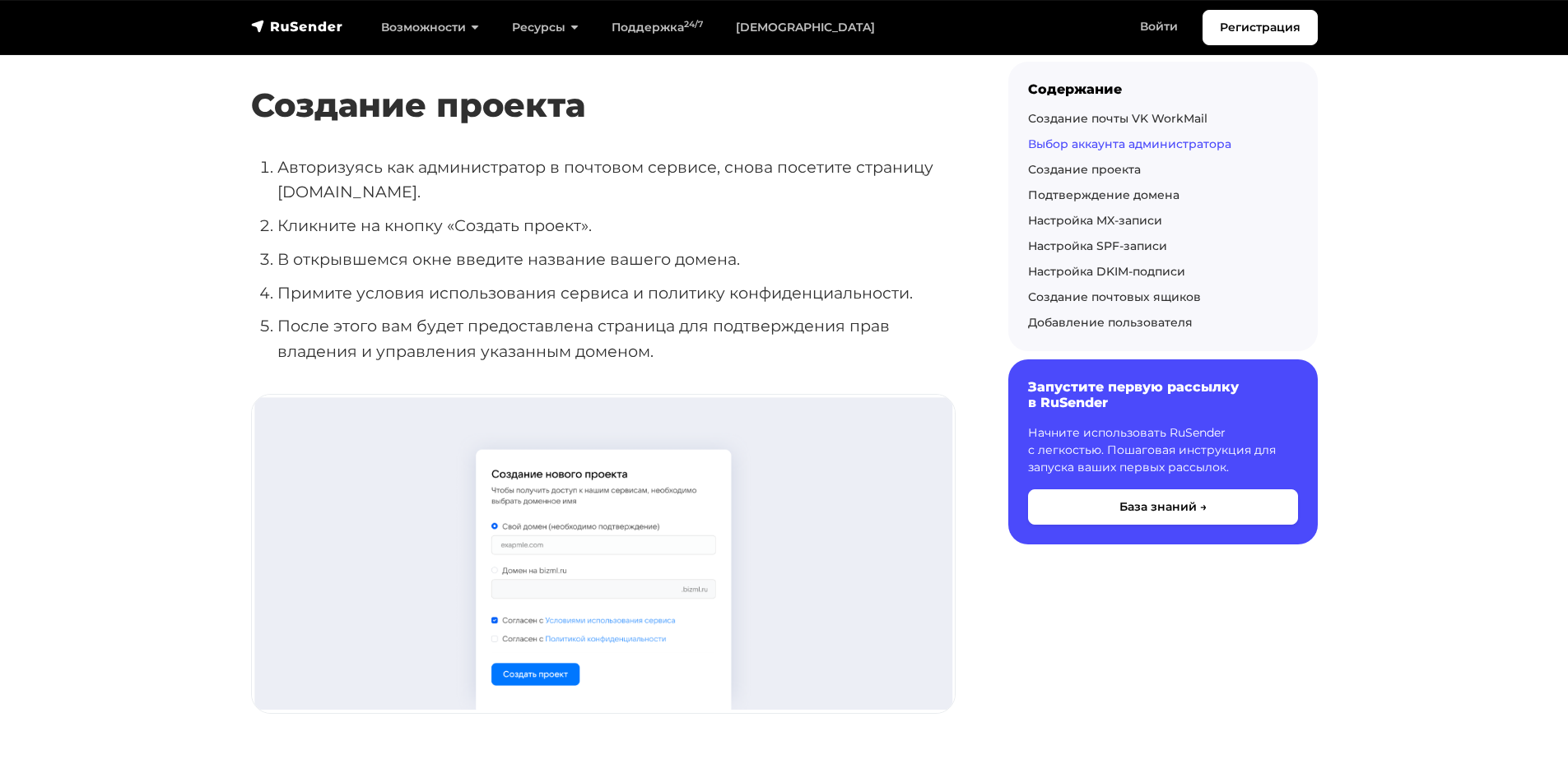
scroll to position [1070, 0]
